Goal: Check status: Check status

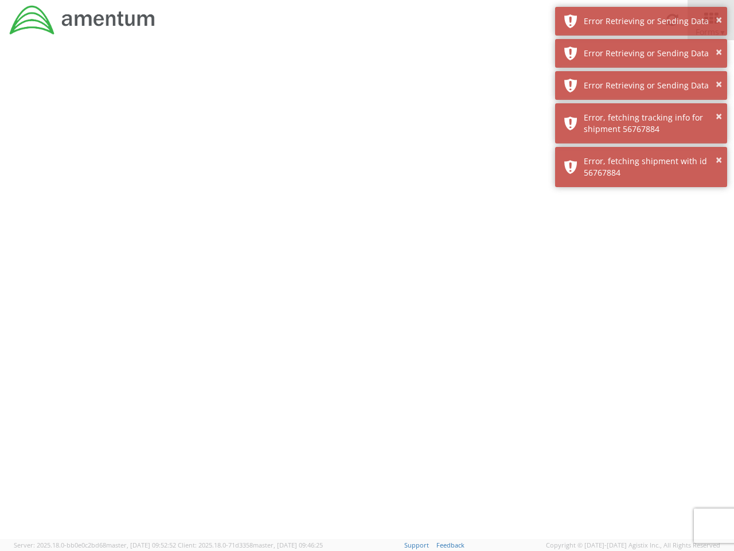
click at [367, 295] on div at bounding box center [367, 289] width 734 height 499
click at [641, 21] on div "Error Retrieving or Sending Data" at bounding box center [651, 20] width 135 height 11
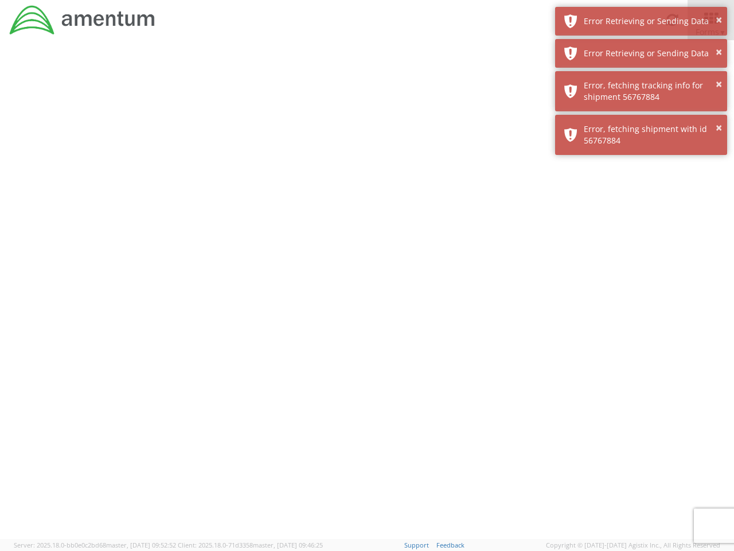
click at [641, 53] on div "Error Retrieving or Sending Data" at bounding box center [651, 53] width 135 height 11
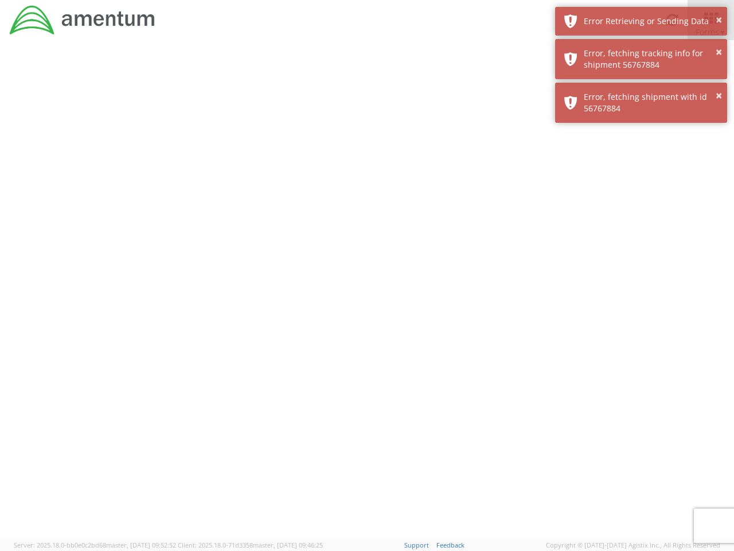
click at [641, 85] on div "× Error, fetching shipment with id 56767884" at bounding box center [641, 103] width 172 height 40
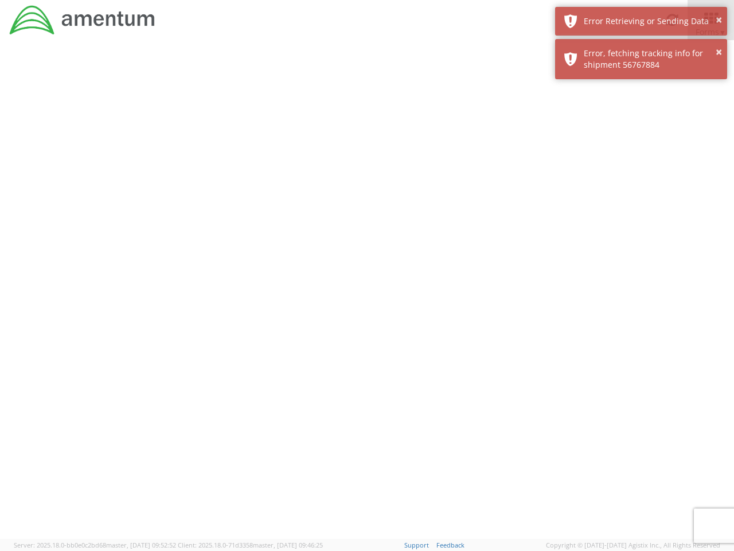
click at [641, 123] on div at bounding box center [367, 289] width 734 height 499
click at [641, 167] on div at bounding box center [367, 289] width 734 height 499
